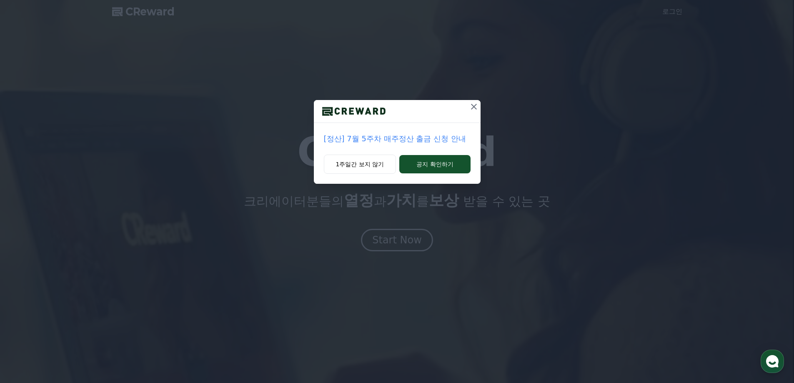
click at [470, 107] on icon at bounding box center [474, 107] width 10 height 10
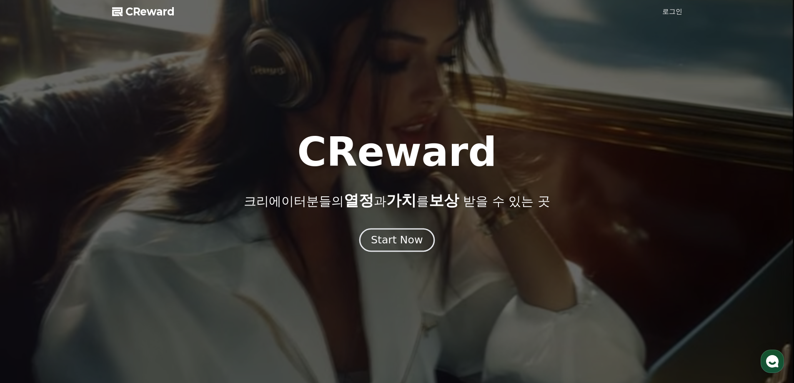
click at [397, 234] on div "Start Now" at bounding box center [397, 240] width 52 height 14
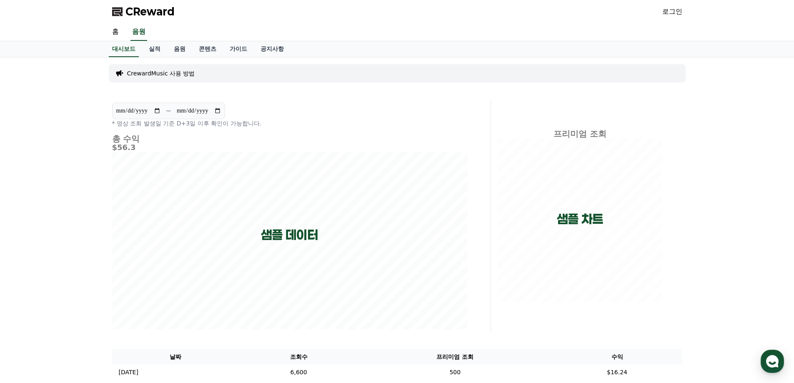
click at [678, 14] on link "로그인" at bounding box center [672, 12] width 20 height 10
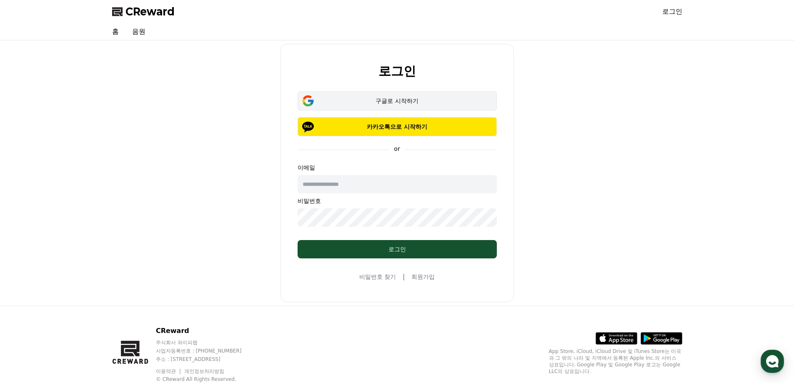
click at [407, 94] on button "구글로 시작하기" at bounding box center [396, 100] width 199 height 19
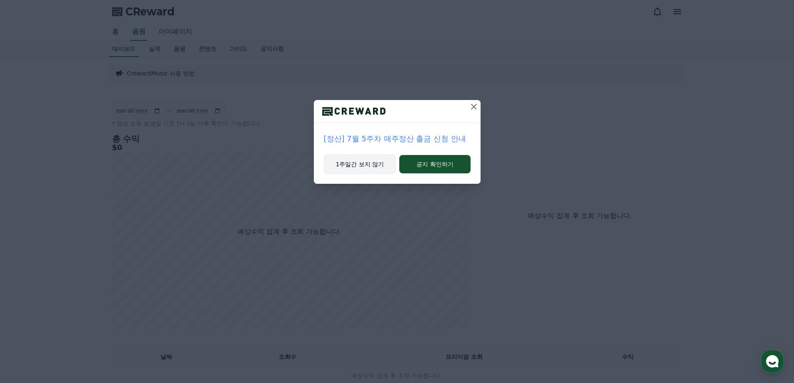
click at [361, 165] on button "1주일간 보지 않기" at bounding box center [360, 164] width 72 height 19
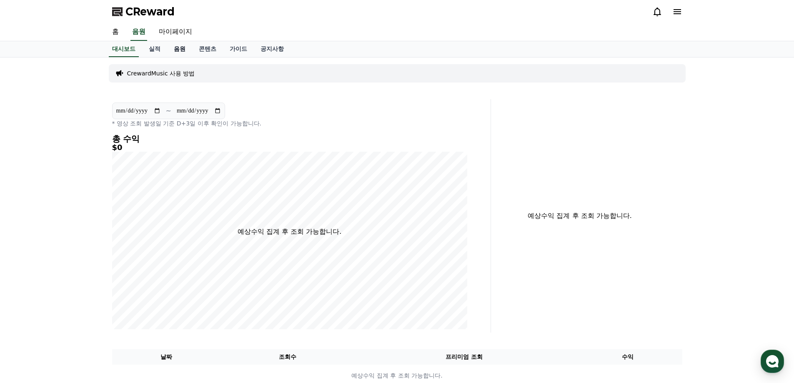
click at [184, 52] on link "음원" at bounding box center [179, 49] width 25 height 16
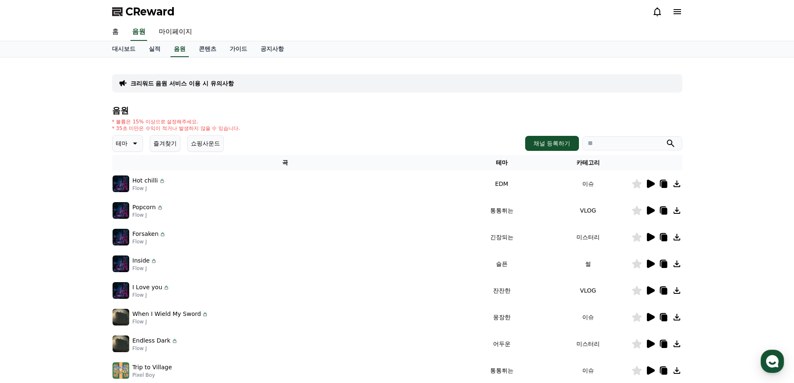
click at [650, 184] on icon at bounding box center [650, 184] width 8 height 8
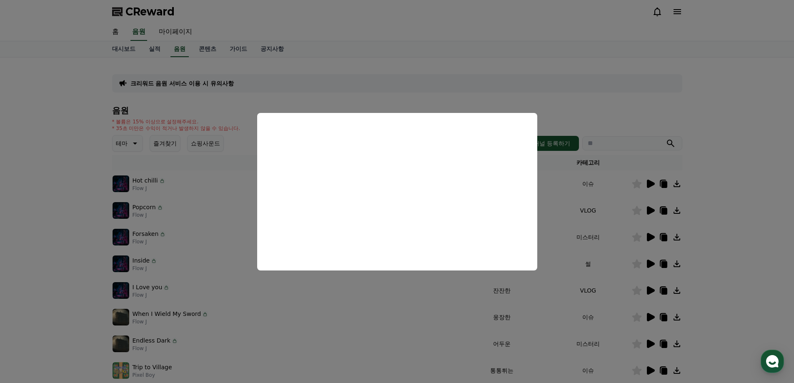
click at [326, 316] on button "close modal" at bounding box center [397, 191] width 794 height 383
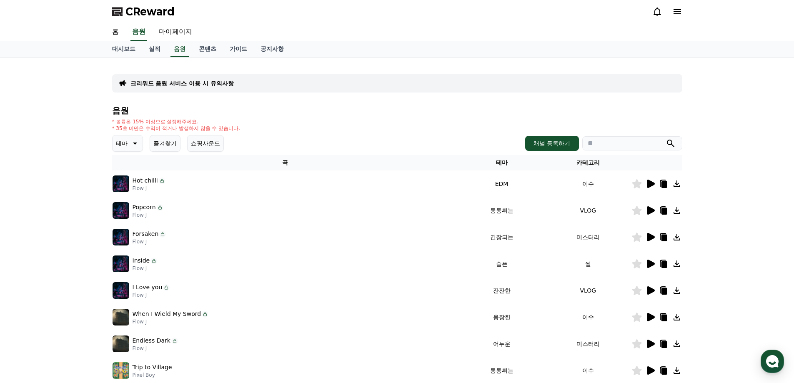
click at [202, 142] on button "쇼핑사운드" at bounding box center [205, 143] width 37 height 17
click at [206, 140] on button "쇼핑사운드" at bounding box center [205, 143] width 37 height 17
click at [650, 209] on icon at bounding box center [650, 210] width 8 height 8
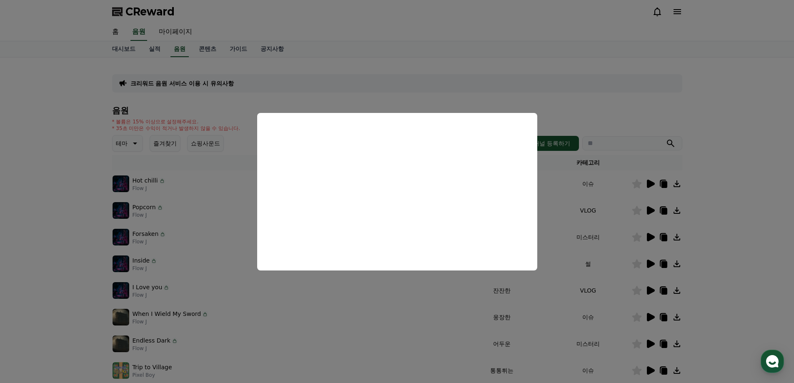
click at [563, 290] on button "close modal" at bounding box center [397, 191] width 794 height 383
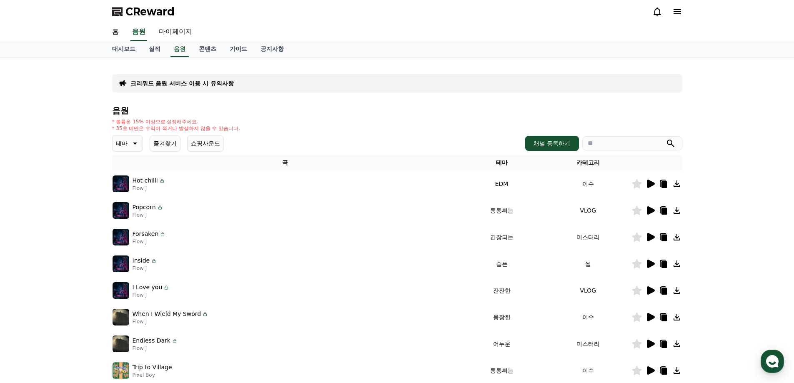
click at [649, 262] on icon at bounding box center [650, 264] width 8 height 8
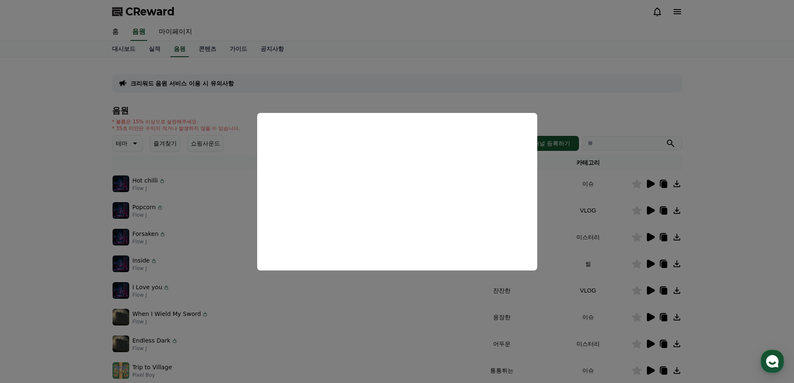
click at [572, 199] on button "close modal" at bounding box center [397, 191] width 794 height 383
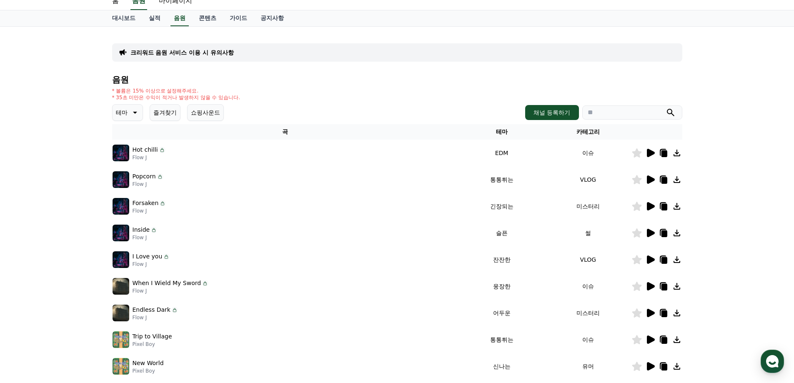
scroll to position [125, 0]
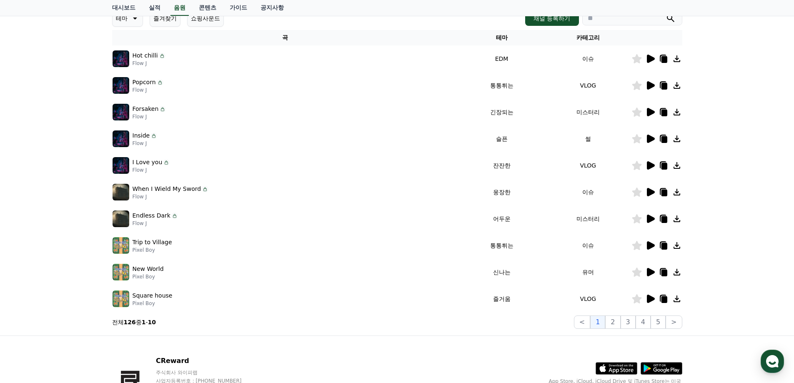
click at [647, 272] on icon at bounding box center [650, 272] width 8 height 8
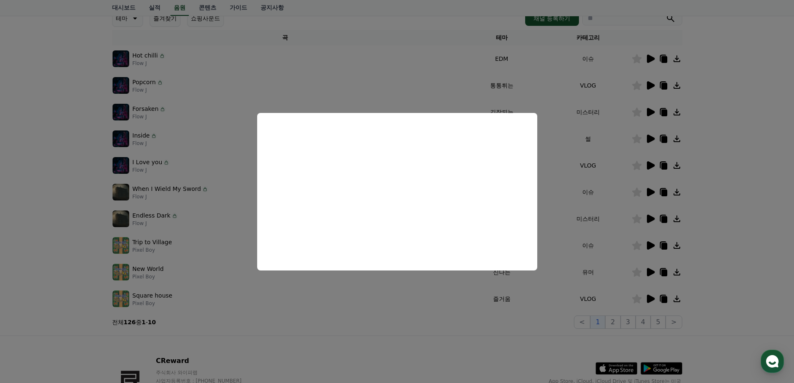
click at [65, 237] on button "close modal" at bounding box center [397, 191] width 794 height 383
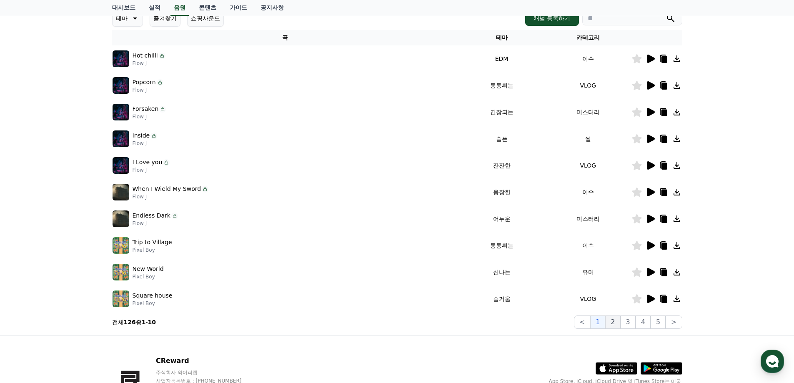
click at [620, 320] on button "2" at bounding box center [627, 321] width 15 height 13
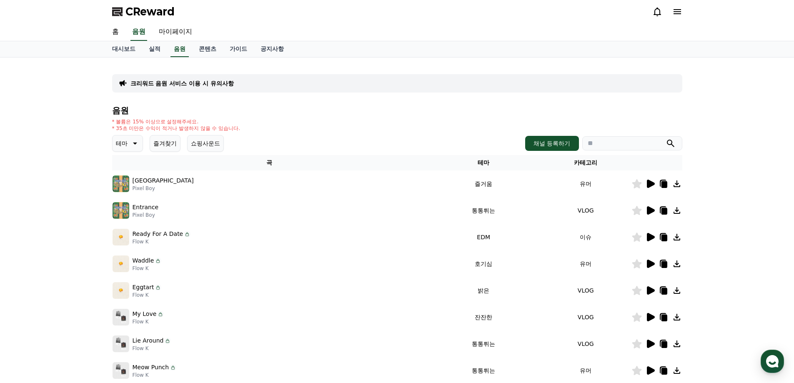
click at [164, 18] on span "CReward" at bounding box center [149, 11] width 49 height 13
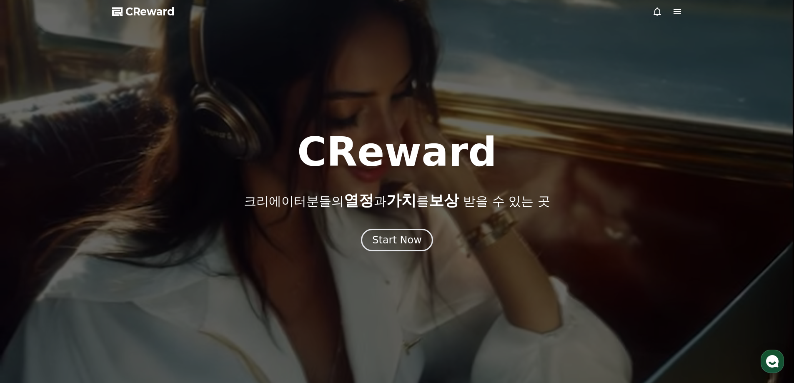
click at [521, 125] on div at bounding box center [397, 191] width 794 height 383
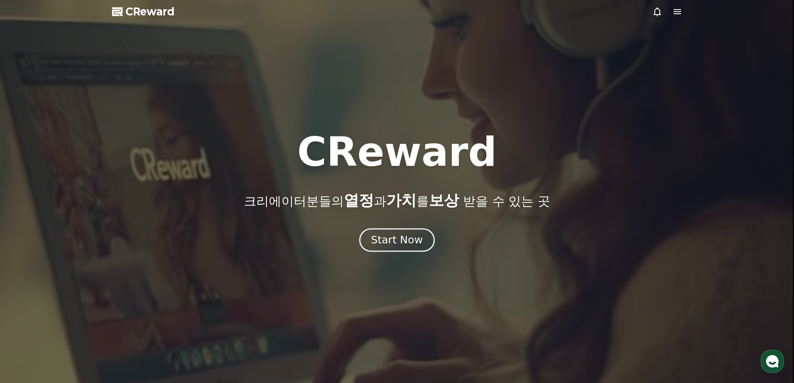
click at [429, 240] on button "Start Now" at bounding box center [396, 240] width 75 height 24
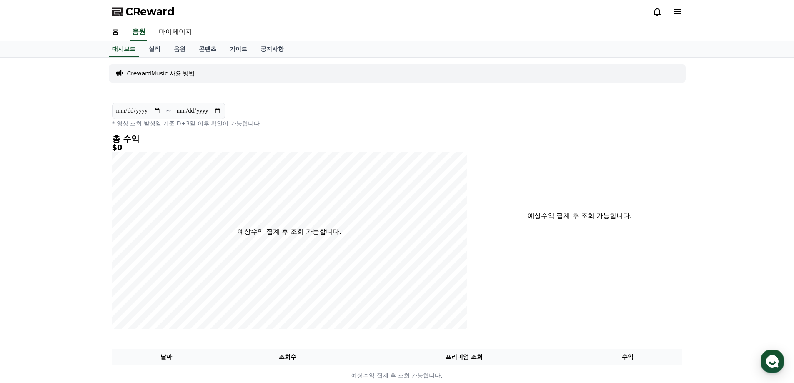
drag, startPoint x: 180, startPoint y: 49, endPoint x: 368, endPoint y: 19, distance: 190.2
click at [180, 49] on link "음원" at bounding box center [179, 49] width 25 height 16
